Goal: Find specific page/section: Find specific page/section

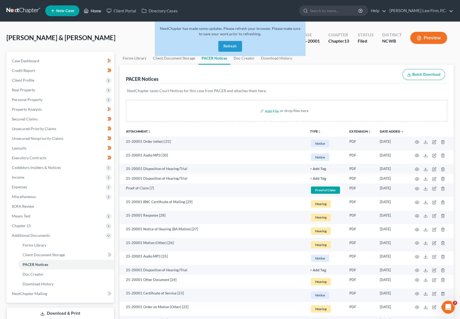
click at [98, 11] on link "Home" at bounding box center [92, 11] width 23 height 10
click at [227, 45] on button "Refresh" at bounding box center [230, 46] width 24 height 11
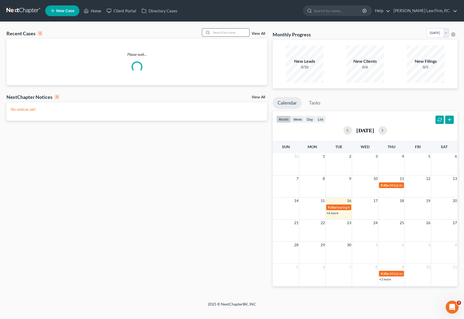
click at [225, 33] on input "search" at bounding box center [231, 33] width 38 height 8
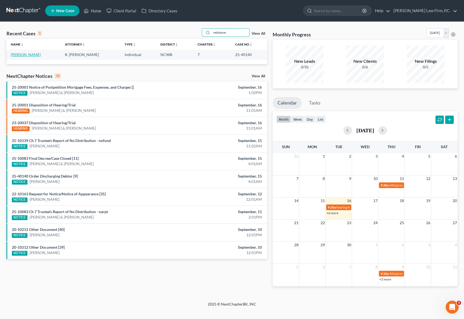
type input "redstone"
click at [19, 54] on link "[PERSON_NAME]" at bounding box center [26, 54] width 30 height 5
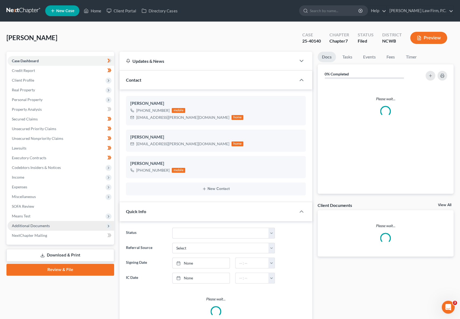
click at [15, 222] on span "Additional Documents" at bounding box center [61, 226] width 107 height 10
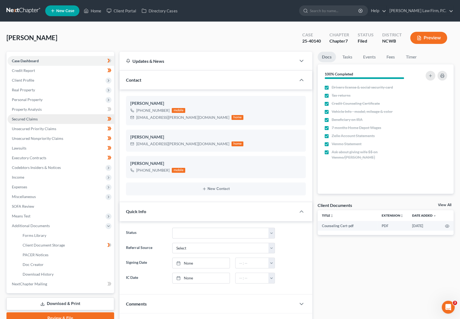
click at [18, 118] on span "Secured Claims" at bounding box center [25, 119] width 26 height 5
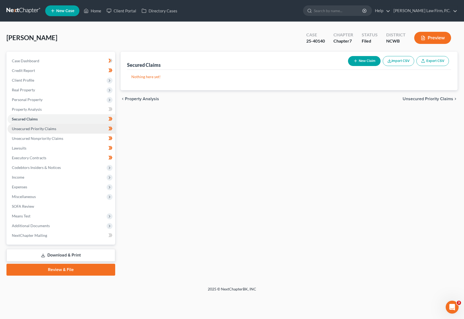
click at [18, 128] on span "Unsecured Priority Claims" at bounding box center [34, 128] width 44 height 5
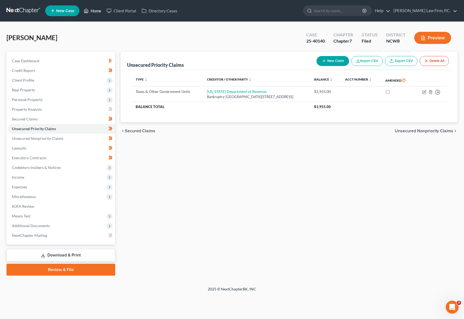
click at [91, 11] on link "Home" at bounding box center [92, 11] width 23 height 10
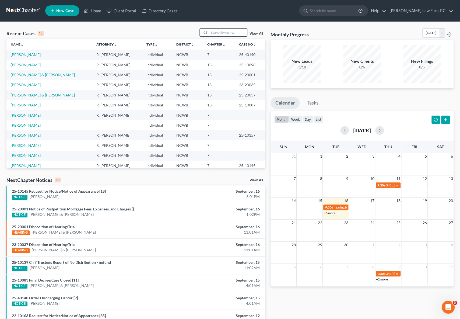
click at [220, 31] on input "search" at bounding box center [229, 33] width 38 height 8
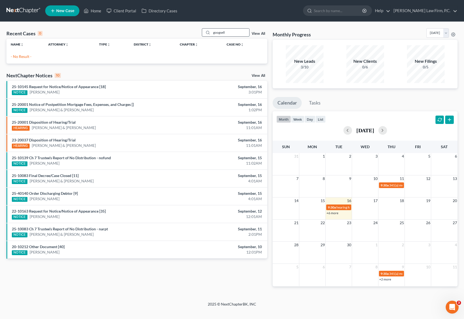
click at [220, 33] on input "googsell" at bounding box center [231, 33] width 38 height 8
type input "[PERSON_NAME]"
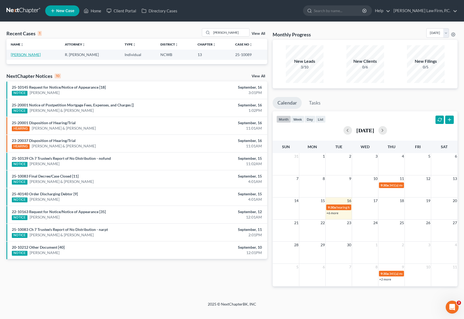
click at [23, 55] on link "[PERSON_NAME]" at bounding box center [26, 54] width 30 height 5
select select "4"
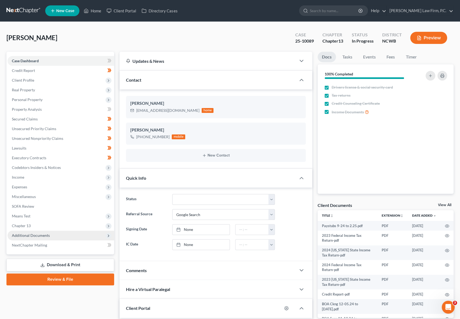
click at [24, 235] on span "Additional Documents" at bounding box center [31, 235] width 38 height 5
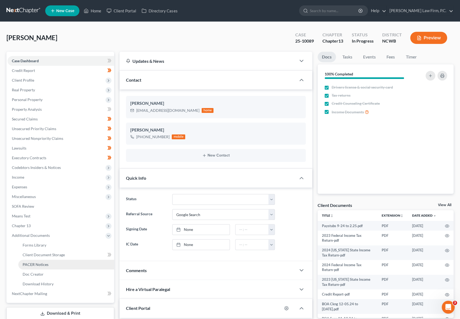
click at [29, 267] on link "PACER Notices" at bounding box center [66, 265] width 96 height 10
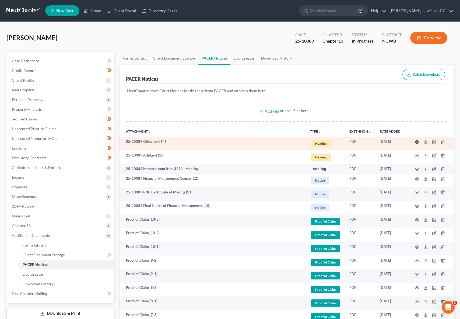
click at [418, 141] on icon "button" at bounding box center [417, 142] width 4 height 4
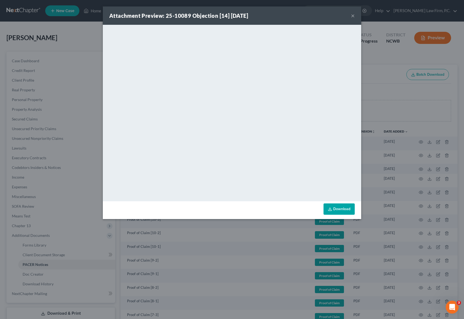
click at [341, 207] on link "Download" at bounding box center [339, 208] width 31 height 11
click at [355, 15] on button "×" at bounding box center [353, 15] width 4 height 6
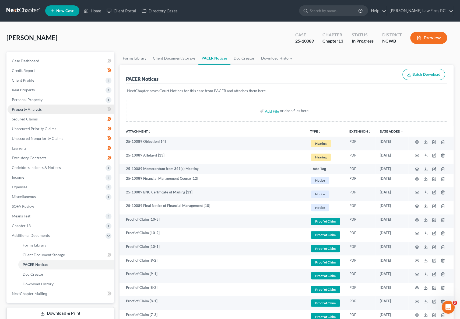
click at [22, 111] on span "Property Analysis" at bounding box center [27, 109] width 30 height 5
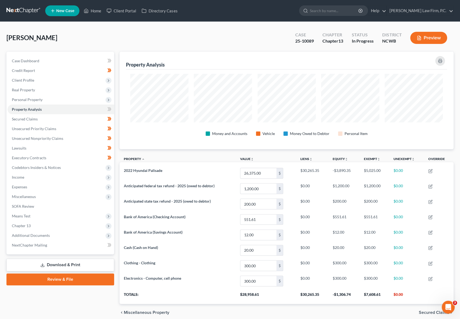
scroll to position [97, 334]
click at [32, 119] on span "Secured Claims" at bounding box center [25, 119] width 26 height 5
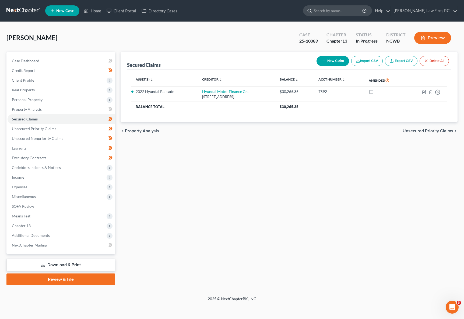
click at [361, 8] on input "search" at bounding box center [338, 11] width 49 height 10
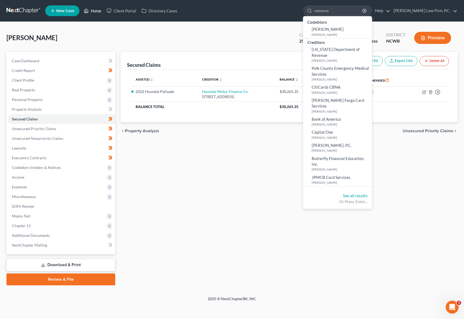
type input "redstone"
click at [96, 10] on link "Home" at bounding box center [92, 11] width 23 height 10
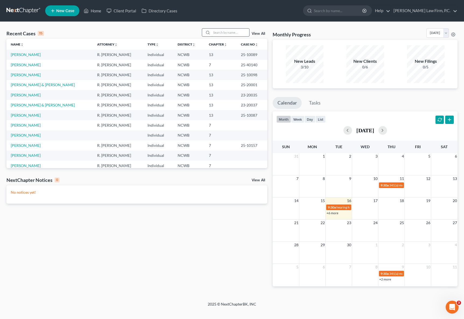
click at [225, 32] on input "search" at bounding box center [231, 33] width 38 height 8
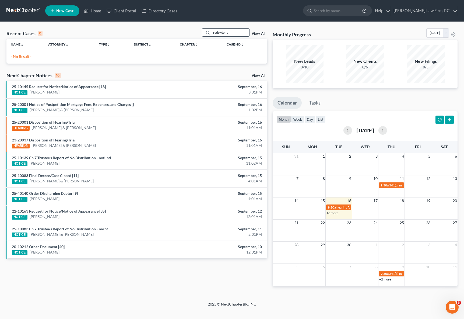
click at [219, 33] on input "redswtone" at bounding box center [231, 33] width 38 height 8
type input "redstone"
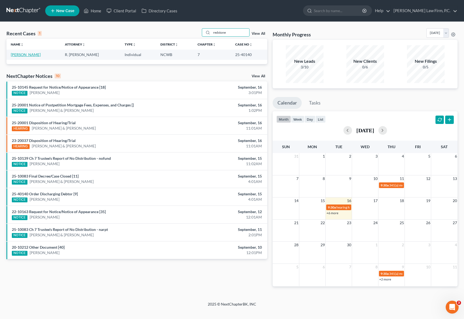
click at [19, 55] on link "[PERSON_NAME]" at bounding box center [26, 54] width 30 height 5
select select "3"
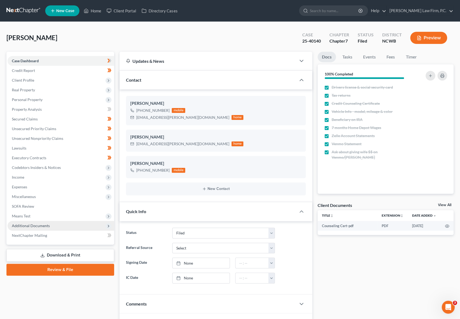
click at [17, 225] on span "Additional Documents" at bounding box center [31, 225] width 38 height 5
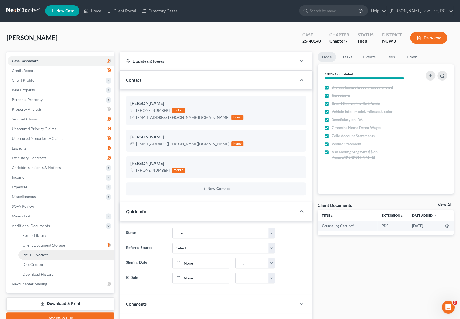
click at [33, 256] on span "PACER Notices" at bounding box center [36, 254] width 26 height 5
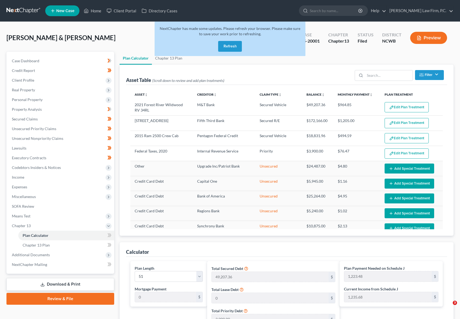
select select "50"
